Goal: Information Seeking & Learning: Compare options

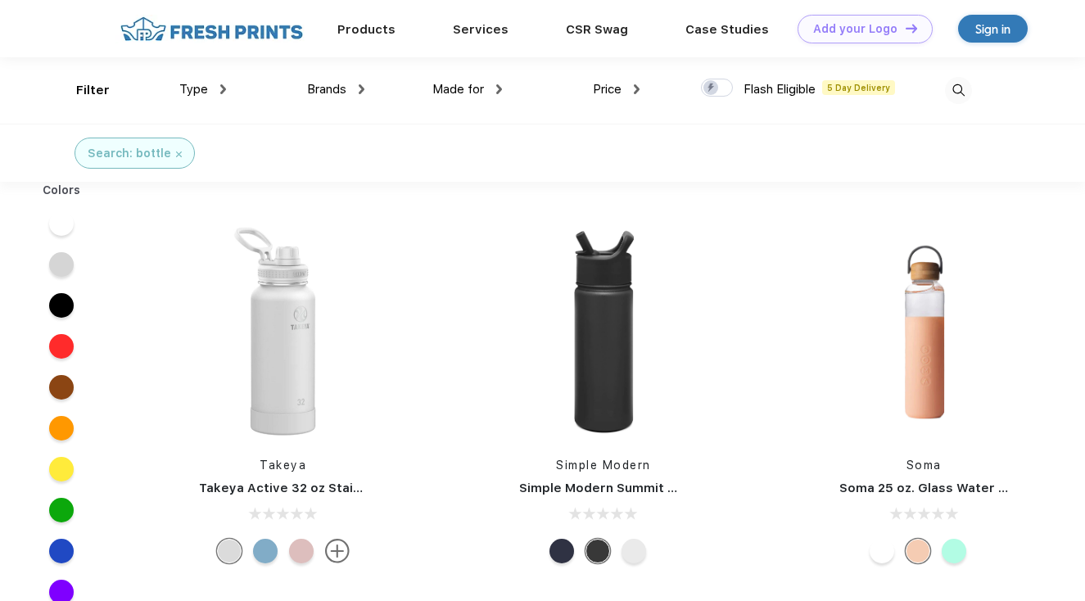
click at [337, 92] on span "Brands" at bounding box center [326, 89] width 39 height 15
click at [360, 87] on img at bounding box center [362, 89] width 6 height 10
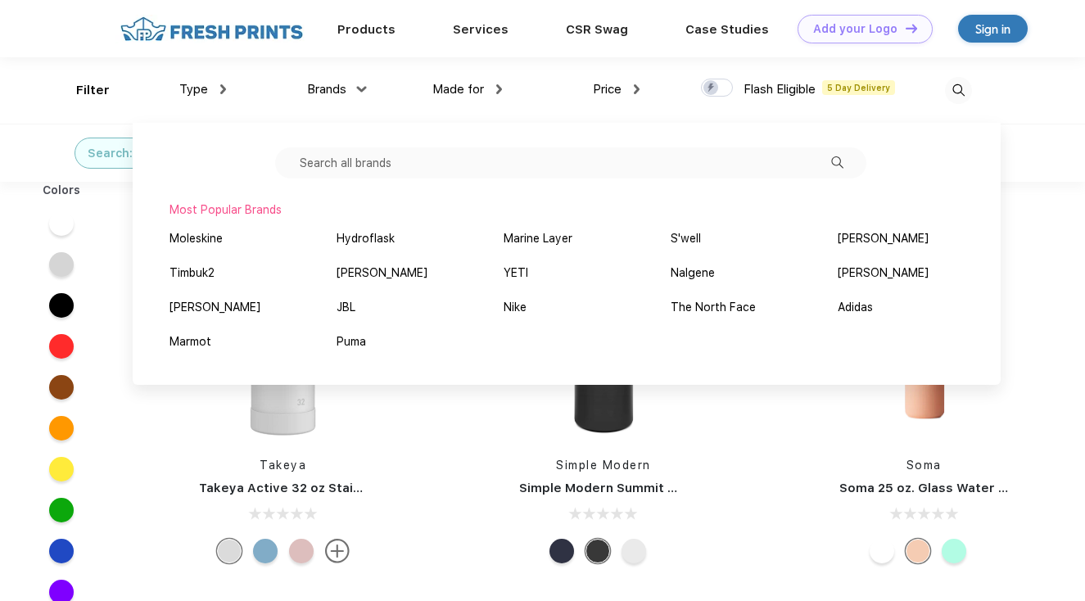
click at [450, 449] on div "Simple Modern Simple Modern Summit Water Bottle with Straw Lid - 18oz" at bounding box center [603, 396] width 320 height 347
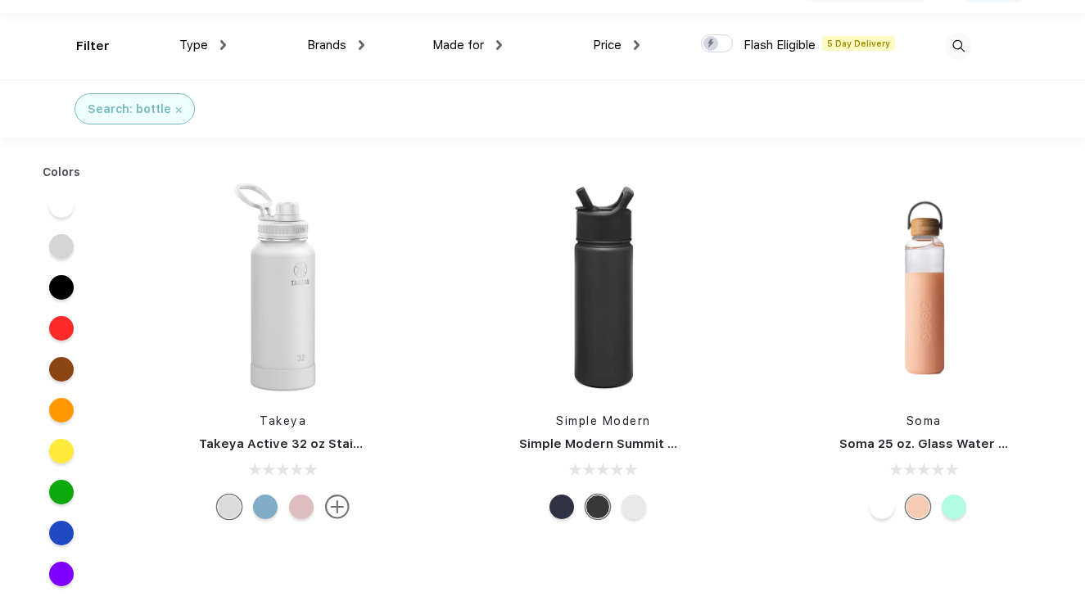
scroll to position [43, 0]
click at [287, 300] on img at bounding box center [283, 288] width 218 height 218
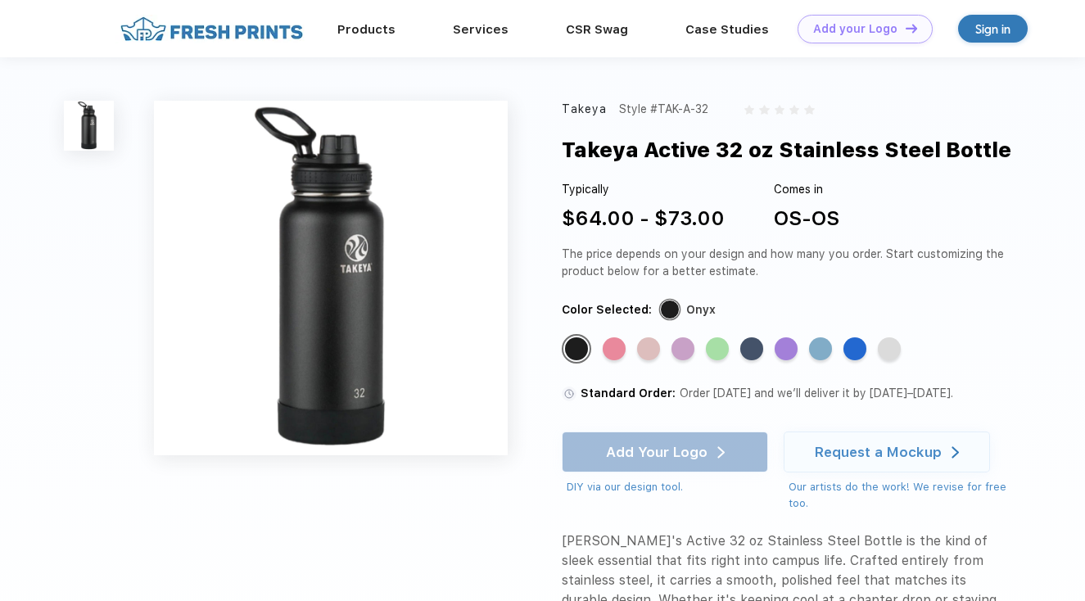
scroll to position [43, 0]
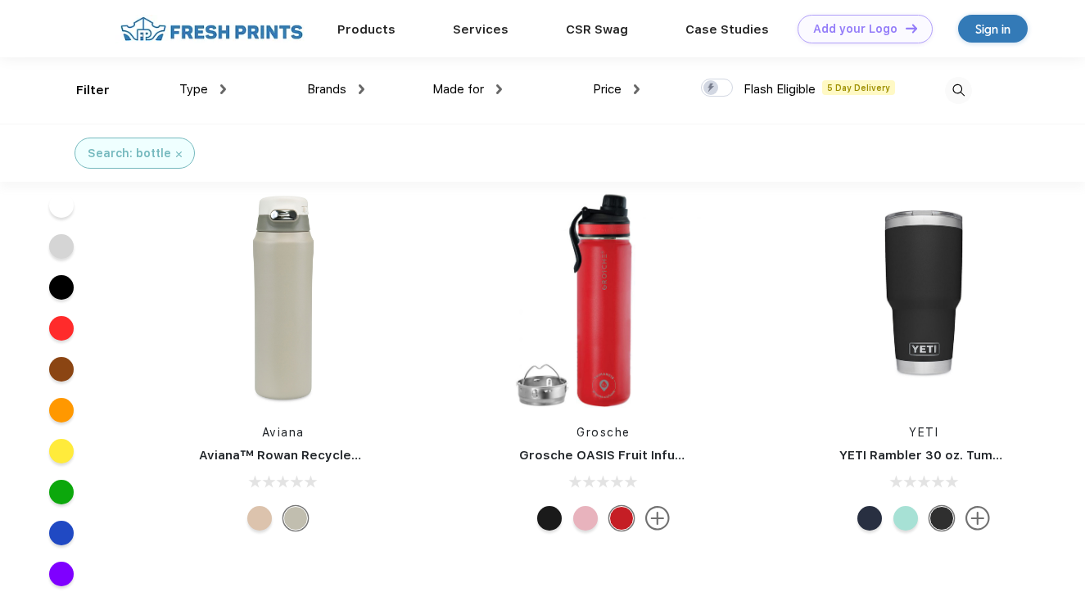
scroll to position [9318, 0]
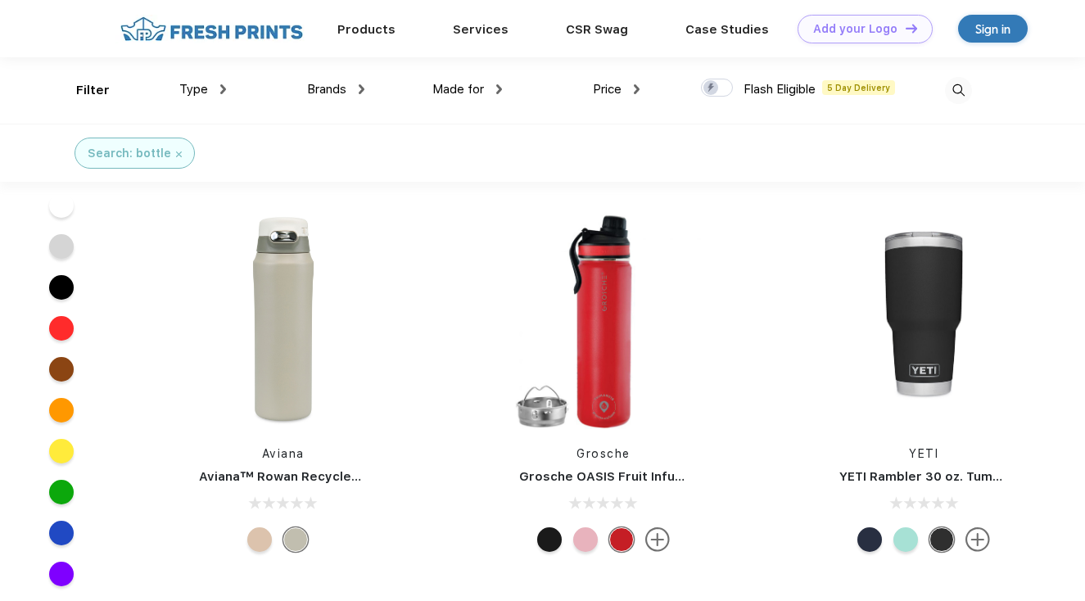
click at [965, 92] on img at bounding box center [958, 90] width 27 height 27
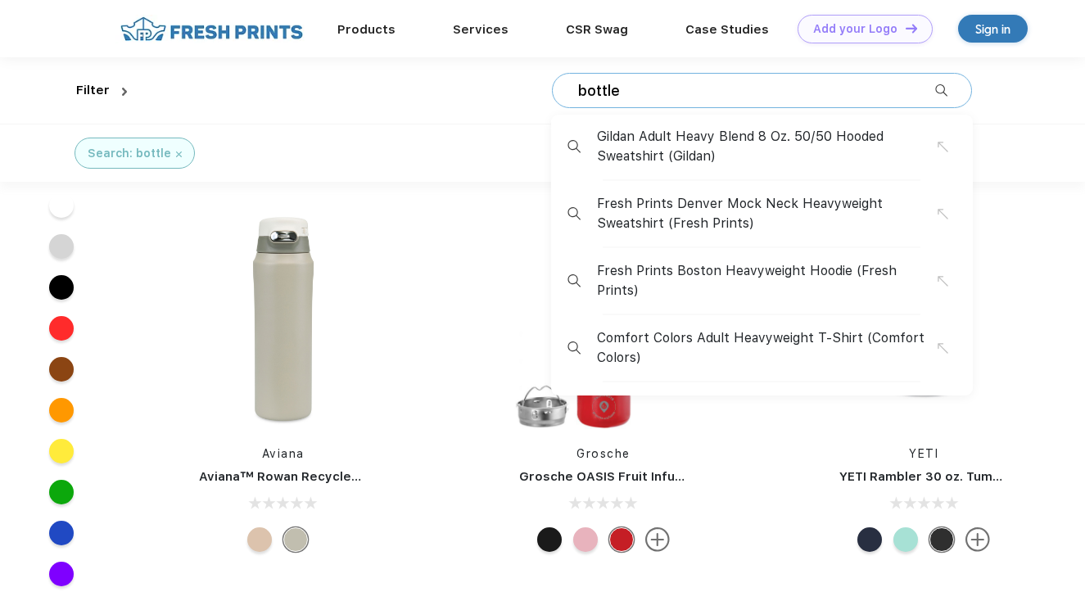
drag, startPoint x: 636, startPoint y: 88, endPoint x: 543, endPoint y: 84, distance: 93.4
click at [576, 85] on input "bottle" at bounding box center [755, 91] width 359 height 18
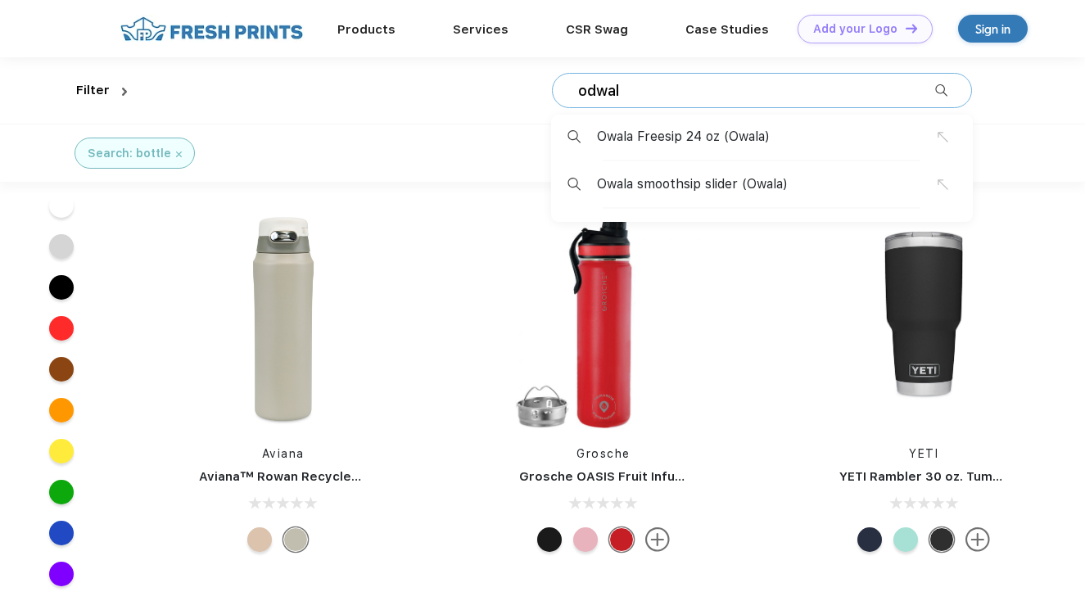
type input "odwal"
click at [659, 183] on span "Owala smoothsip slider (Owala)" at bounding box center [692, 184] width 191 height 20
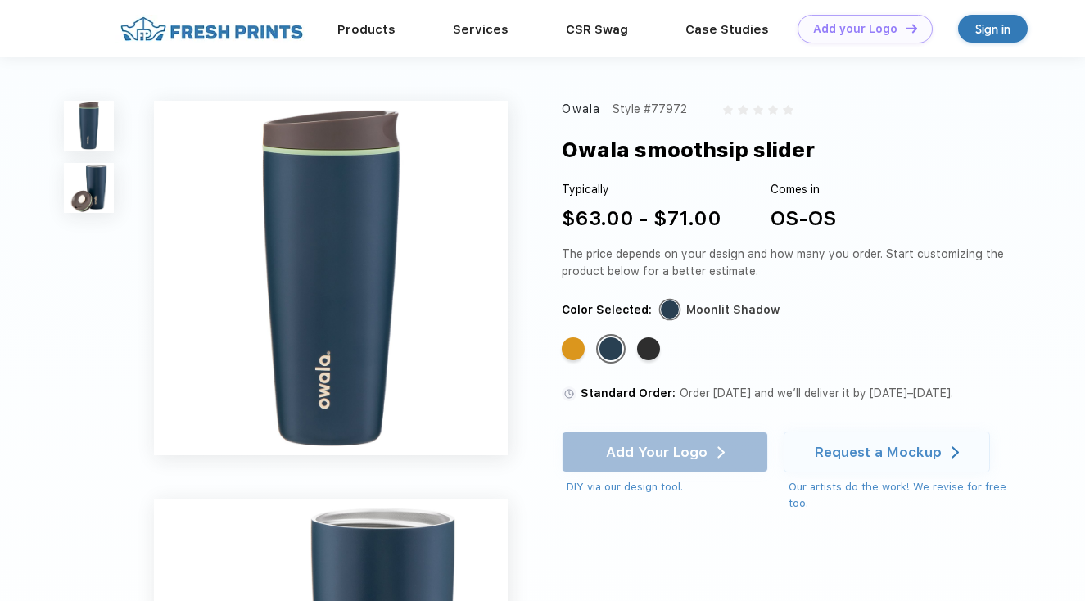
drag, startPoint x: 599, startPoint y: 109, endPoint x: 558, endPoint y: 109, distance: 40.9
click at [558, 109] on div "Owala Style #77972 Owala smoothsip slider Typically $63.00 - $71.00 Comes in OS…" at bounding box center [542, 476] width 1085 height 838
copy div "Owala"
click at [558, 109] on div "Owala Style #77972 Owala smoothsip slider Typically $63.00 - $71.00 Comes in OS…" at bounding box center [542, 476] width 1085 height 838
click at [221, 33] on img at bounding box center [211, 29] width 192 height 29
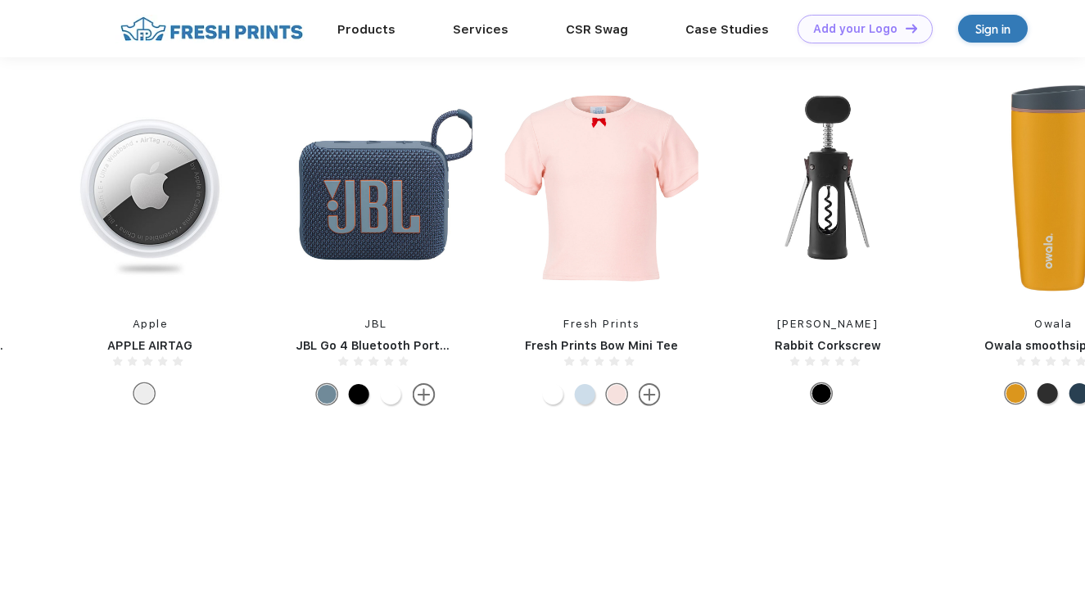
scroll to position [746, 0]
click at [394, 192] on img at bounding box center [375, 187] width 193 height 217
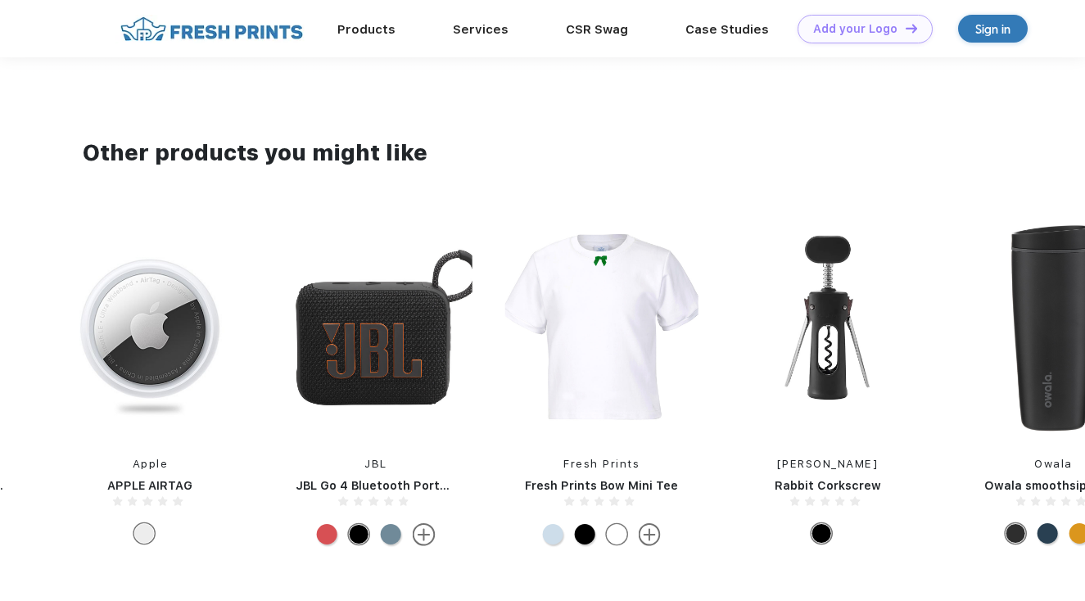
scroll to position [608, 0]
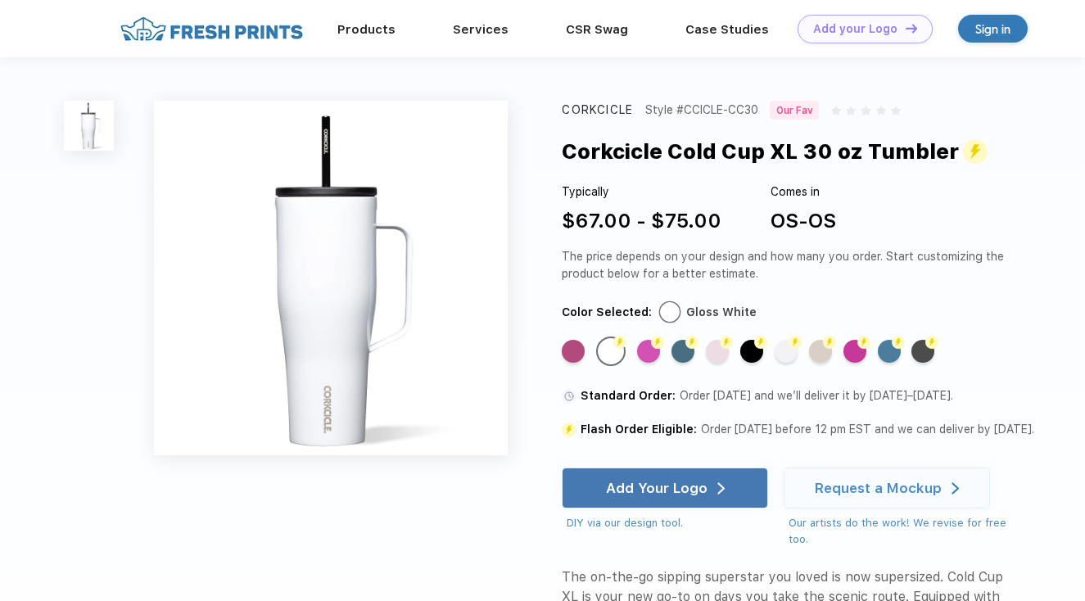
click at [252, 38] on img at bounding box center [211, 29] width 192 height 29
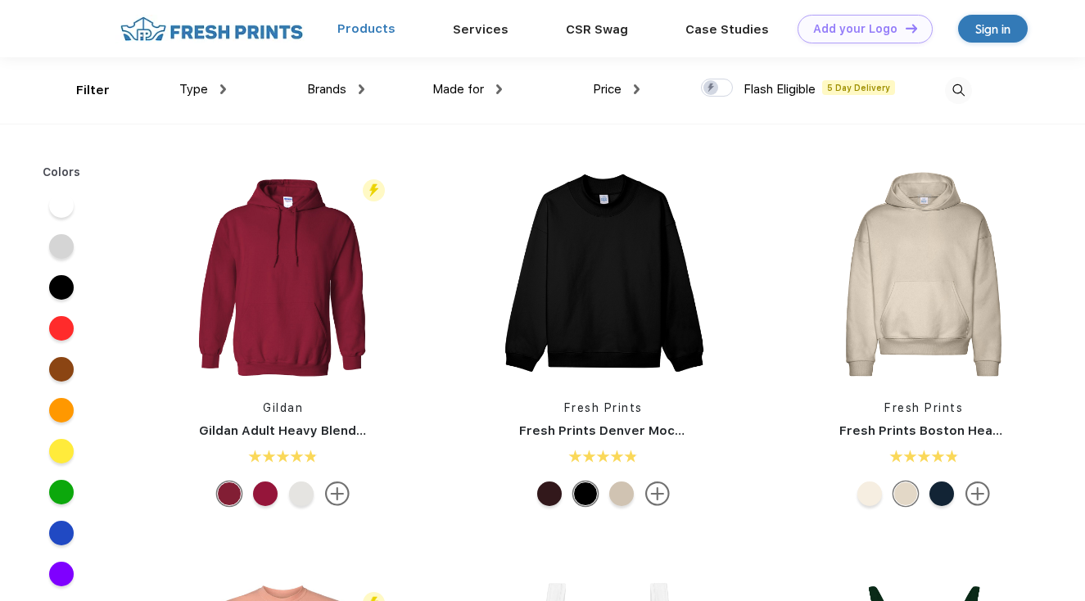
click at [382, 31] on link "Products" at bounding box center [366, 28] width 58 height 15
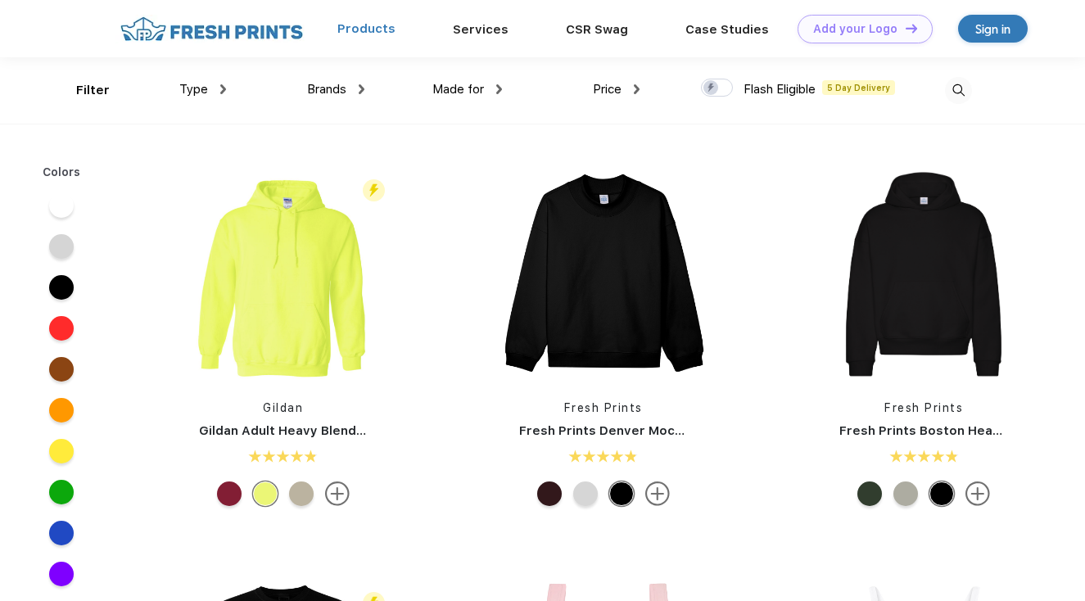
click at [364, 27] on link "Products" at bounding box center [366, 28] width 58 height 15
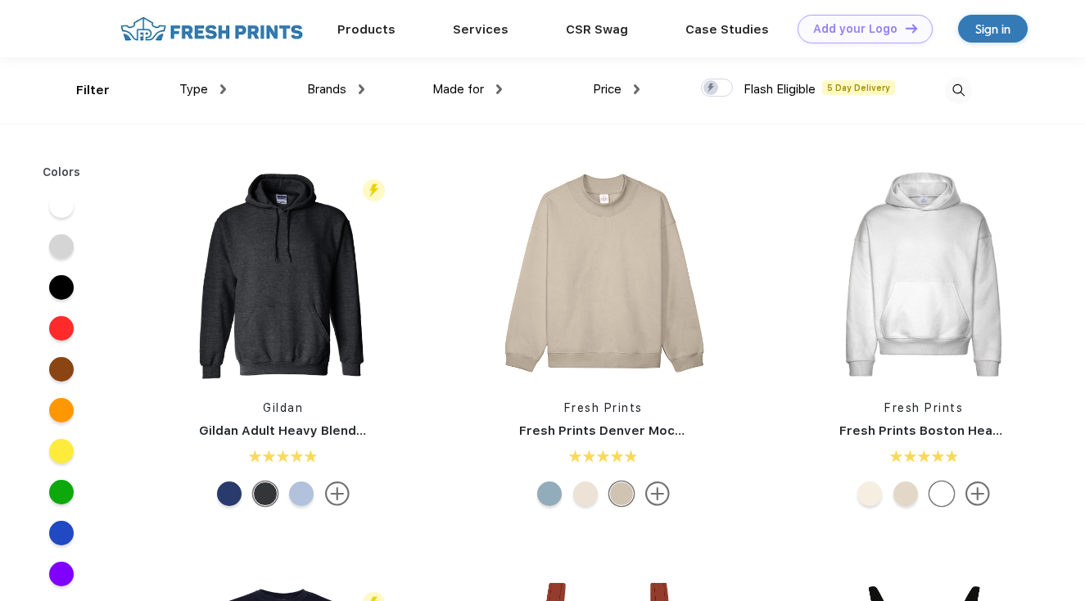
scroll to position [1, 0]
click at [335, 90] on span "Brands" at bounding box center [326, 88] width 39 height 15
click at [361, 89] on img at bounding box center [362, 89] width 6 height 10
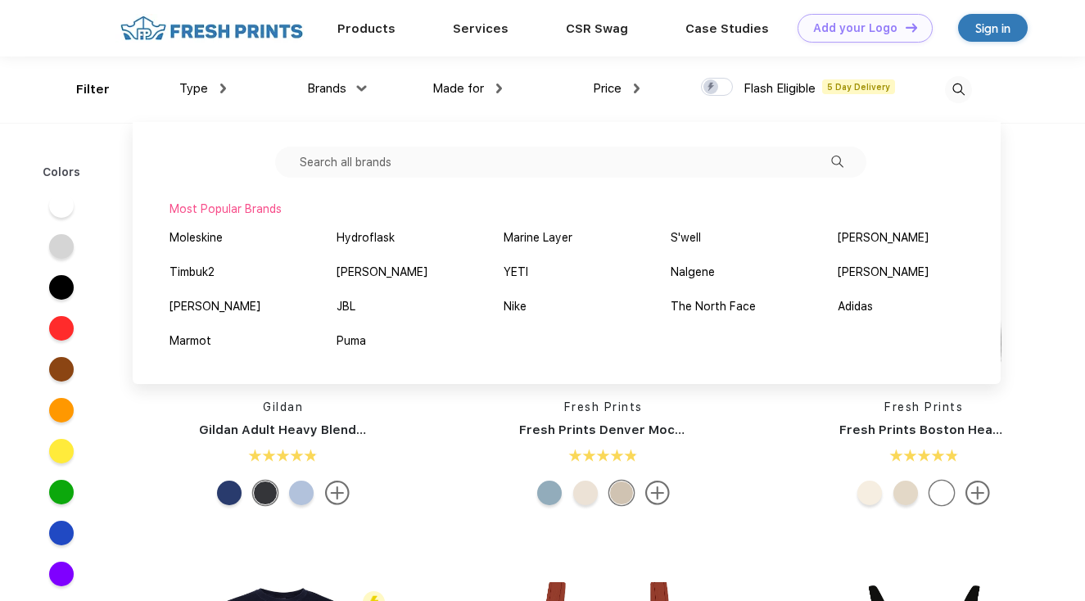
click at [631, 159] on input "text" at bounding box center [570, 162] width 591 height 31
paste input "Owala"
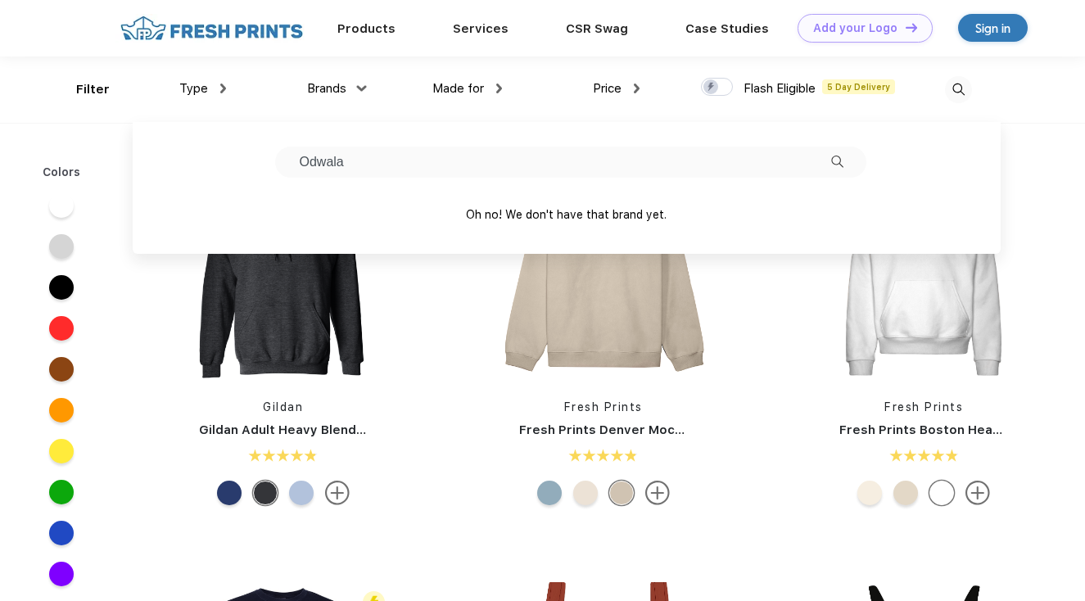
drag, startPoint x: 755, startPoint y: 165, endPoint x: 318, endPoint y: 154, distance: 437.4
click at [318, 154] on input "Odwala" at bounding box center [570, 162] width 591 height 31
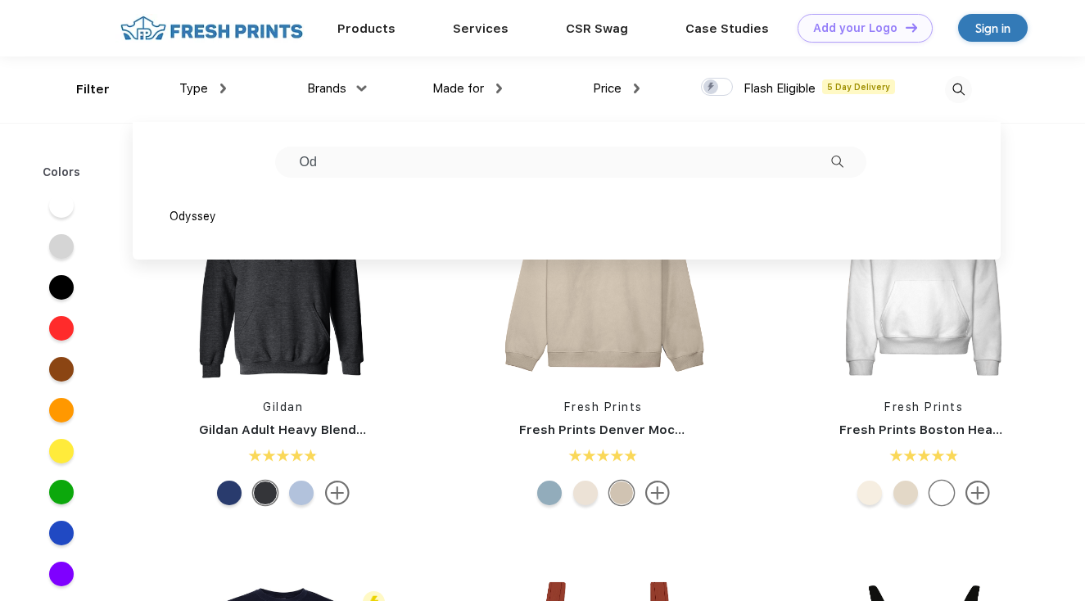
type input "O"
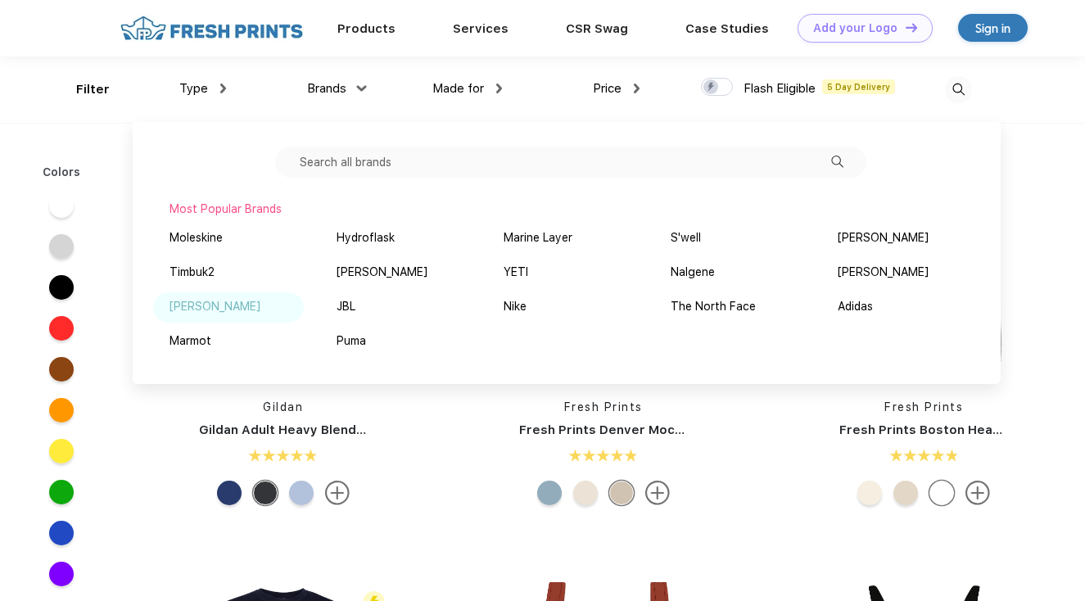
click at [190, 310] on div "[PERSON_NAME]" at bounding box center [214, 306] width 91 height 17
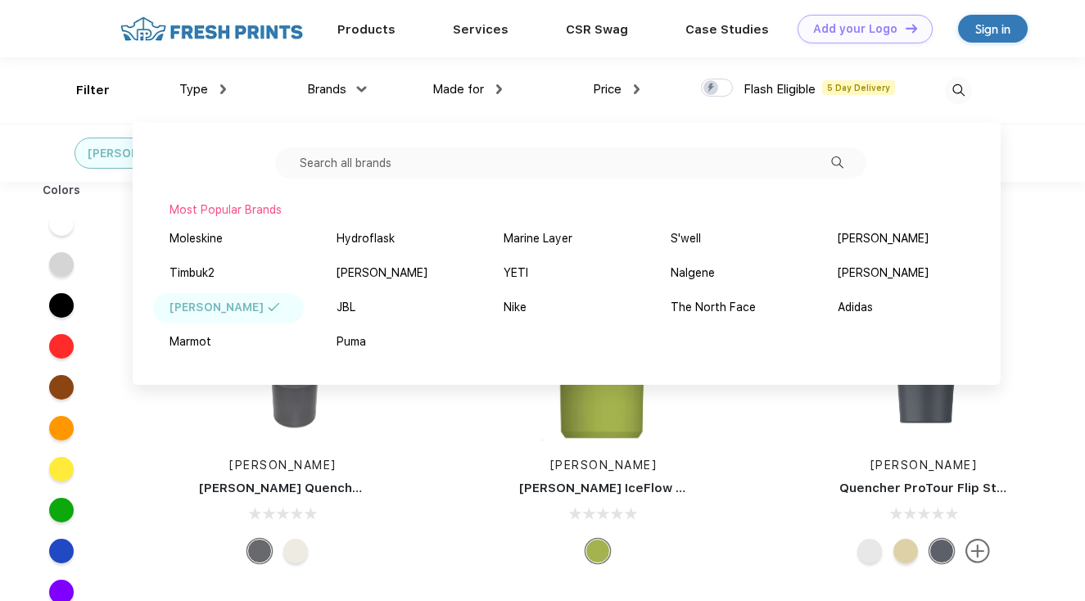
click at [413, 467] on div "Stanley Stanley Quencher H2.O FlowState™ Tumbler 40 oz" at bounding box center [283, 396] width 320 height 347
